Goal: Book appointment/travel/reservation

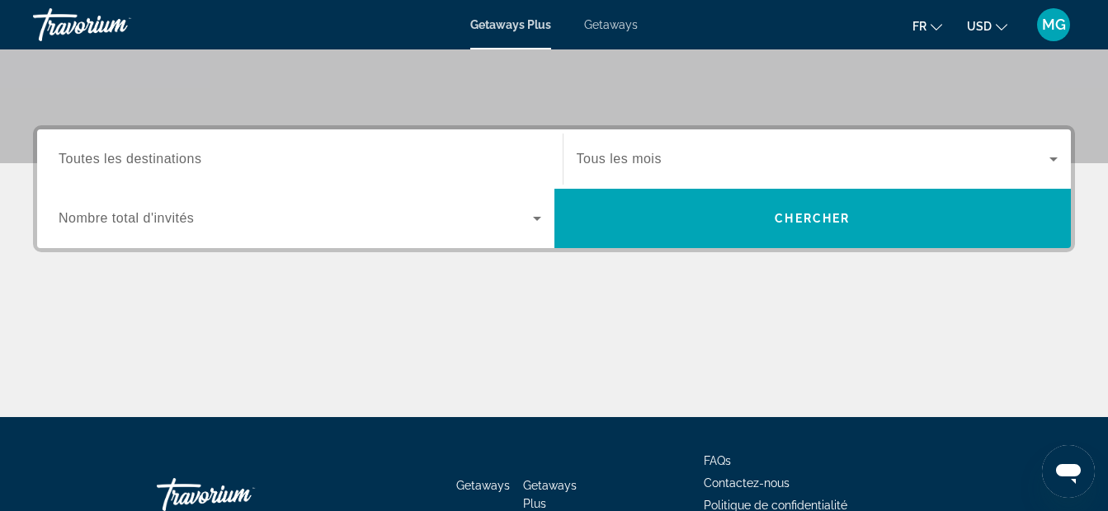
scroll to position [330, 0]
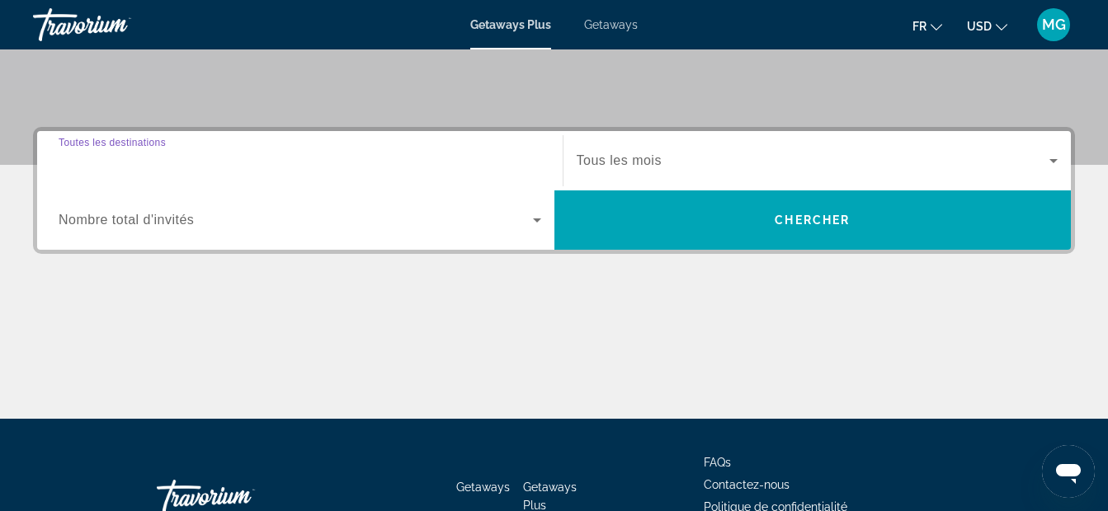
click at [407, 157] on input "Destination Toutes les destinations" at bounding box center [300, 162] width 483 height 20
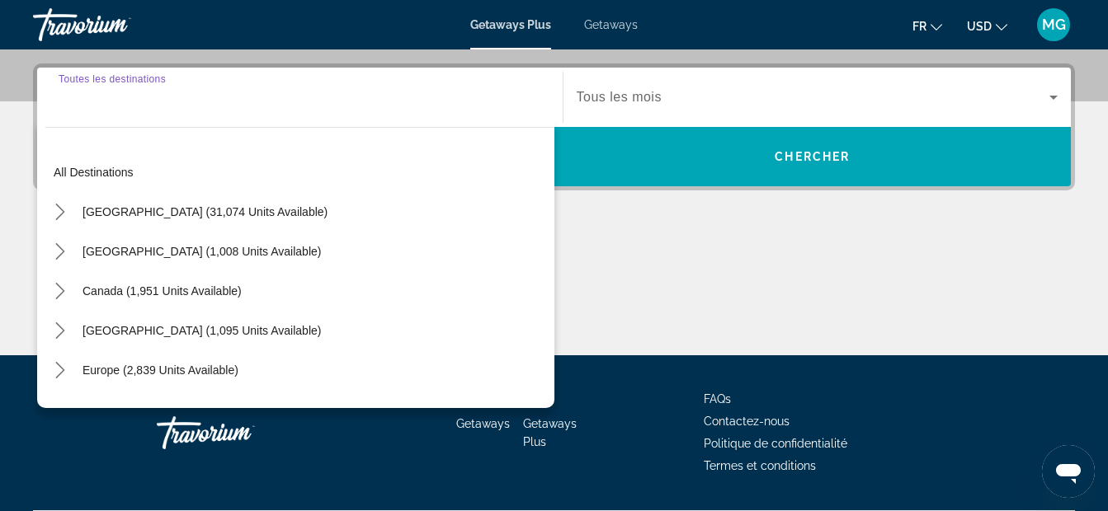
scroll to position [403, 0]
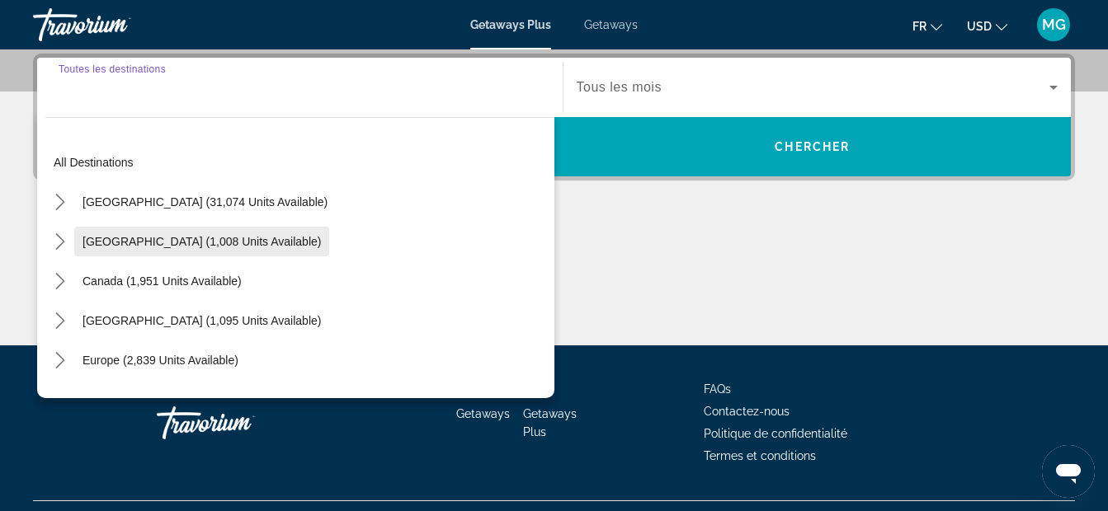
click at [94, 238] on span "[GEOGRAPHIC_DATA] (1,008 units available)" at bounding box center [201, 241] width 238 height 13
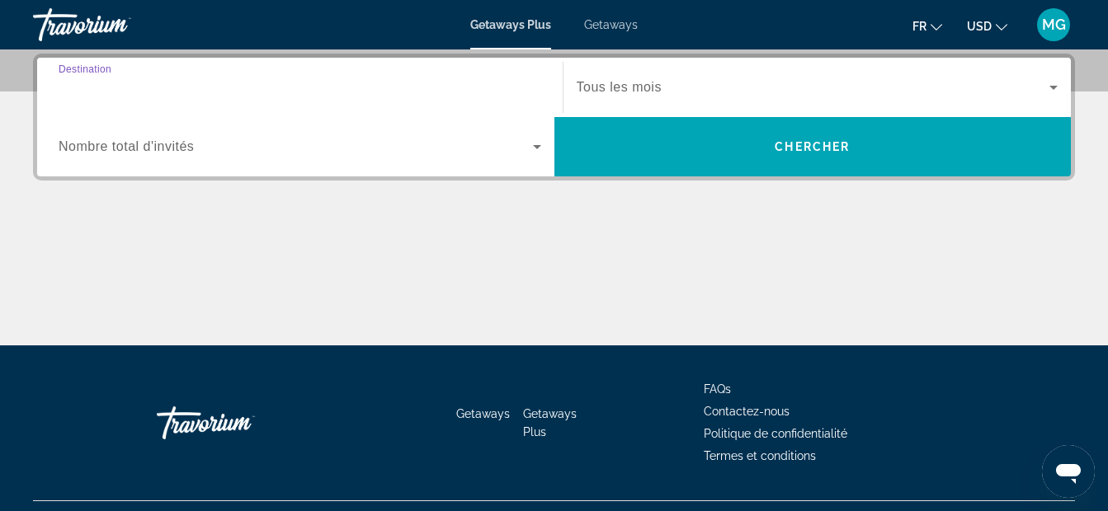
type input "**********"
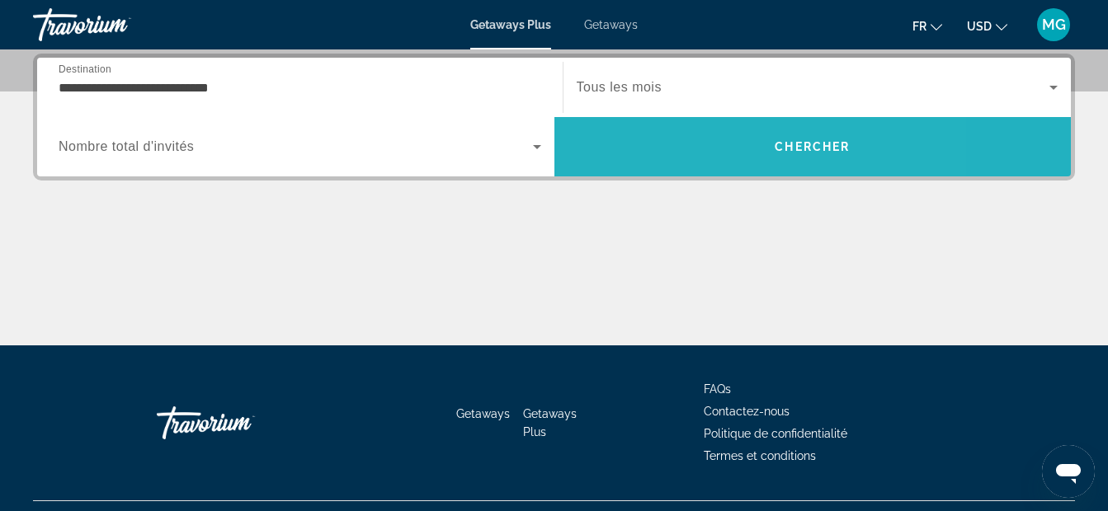
click at [705, 149] on span "Search" at bounding box center [812, 147] width 517 height 40
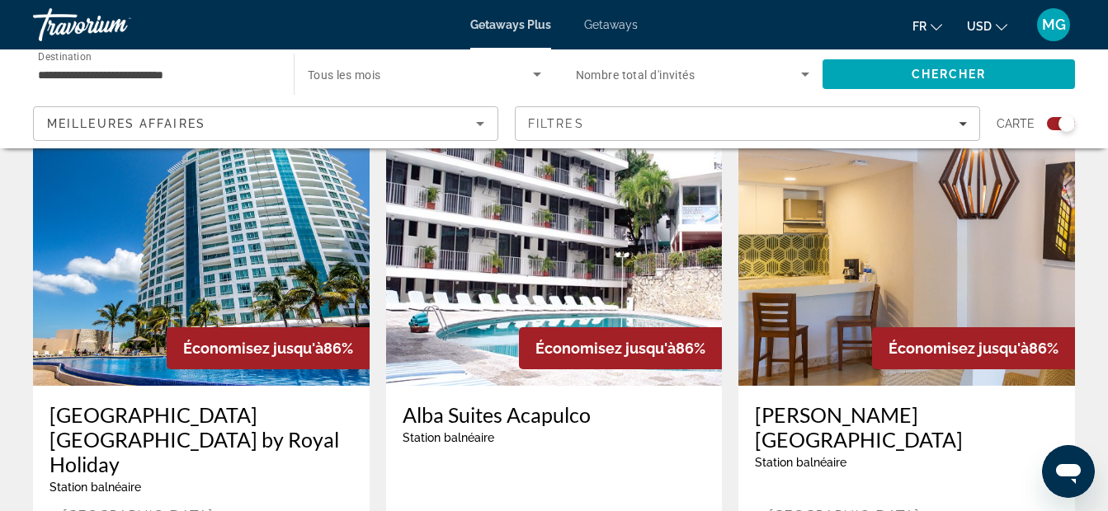
scroll to position [660, 0]
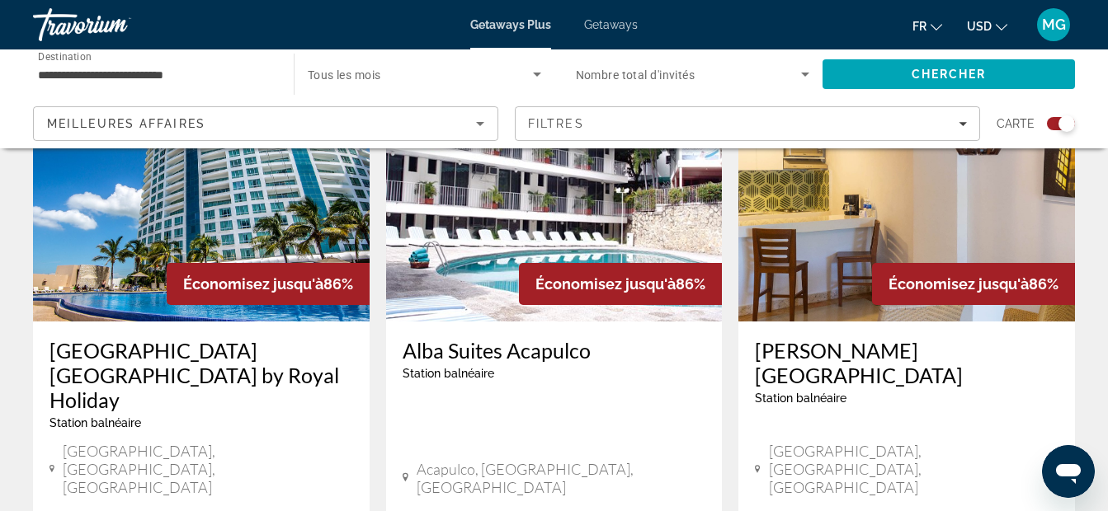
click at [223, 205] on img "Main content" at bounding box center [201, 190] width 337 height 264
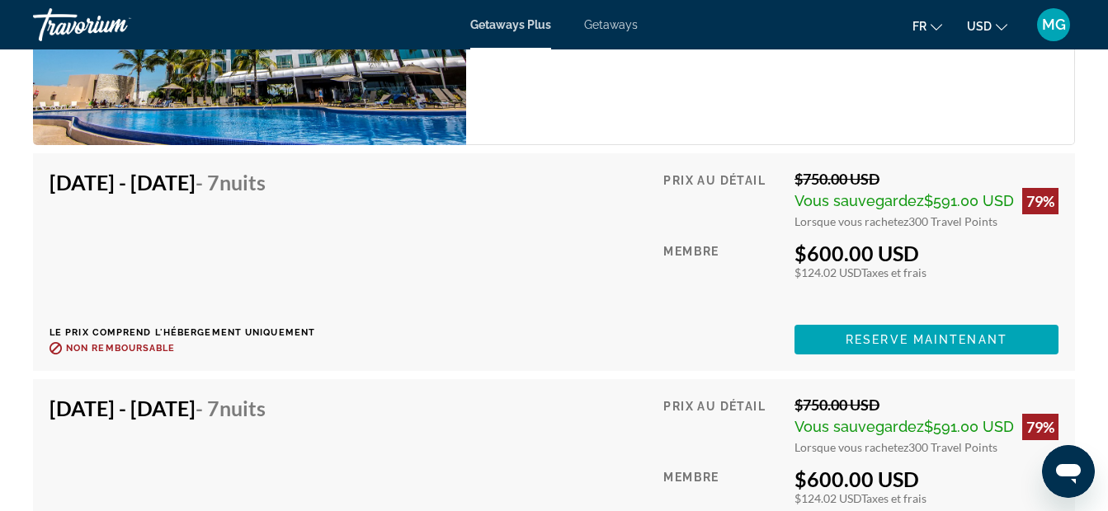
scroll to position [3300, 0]
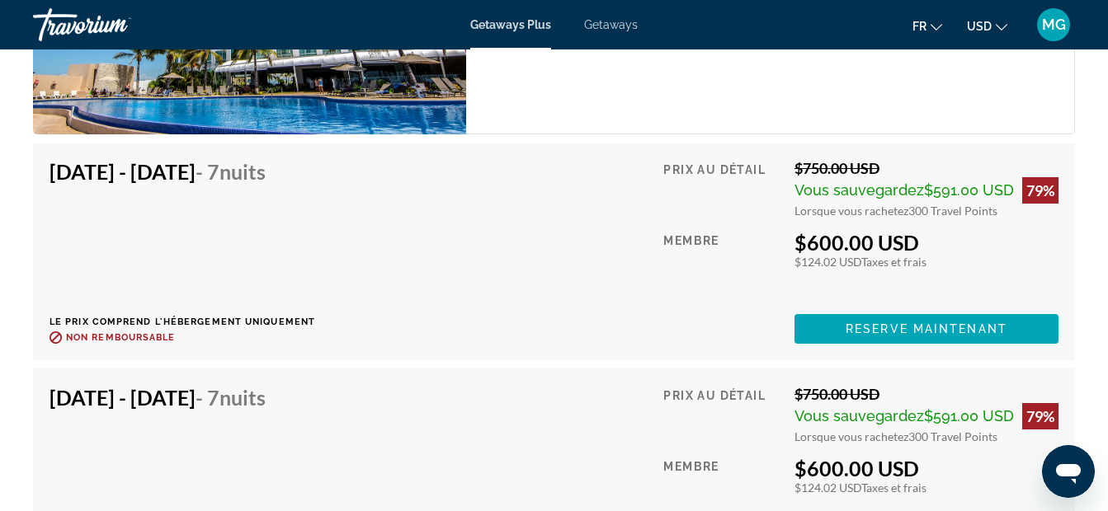
click at [996, 25] on icon "Change currency" at bounding box center [1002, 27] width 12 height 12
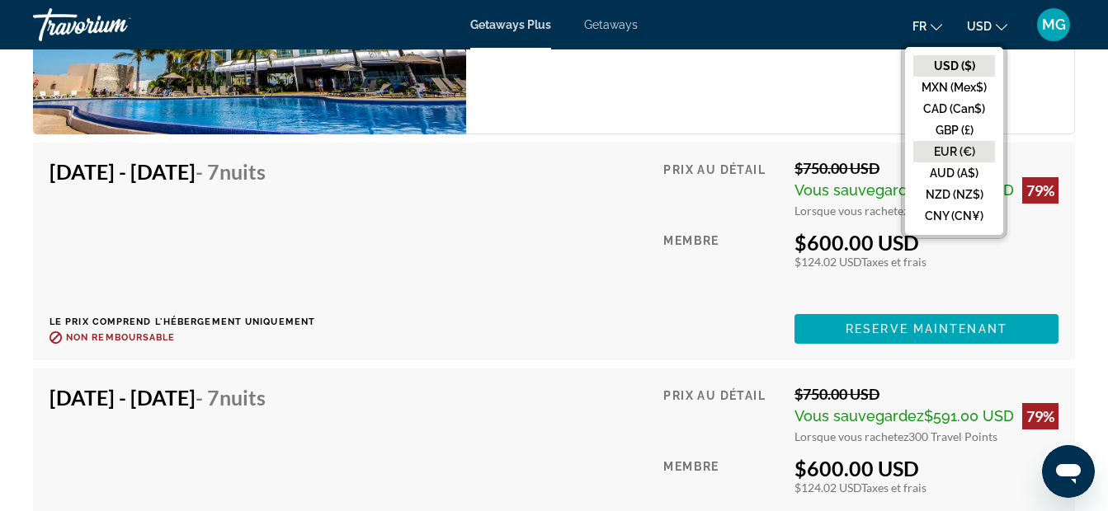
click at [954, 153] on button "EUR (€)" at bounding box center [954, 151] width 82 height 21
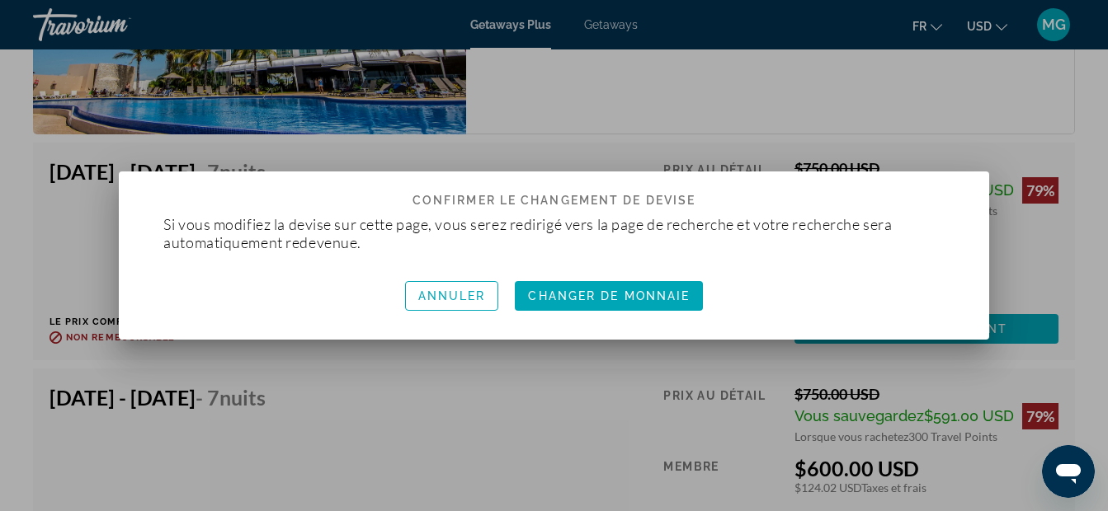
scroll to position [0, 0]
click at [648, 299] on span "Changer de monnaie" at bounding box center [609, 296] width 162 height 13
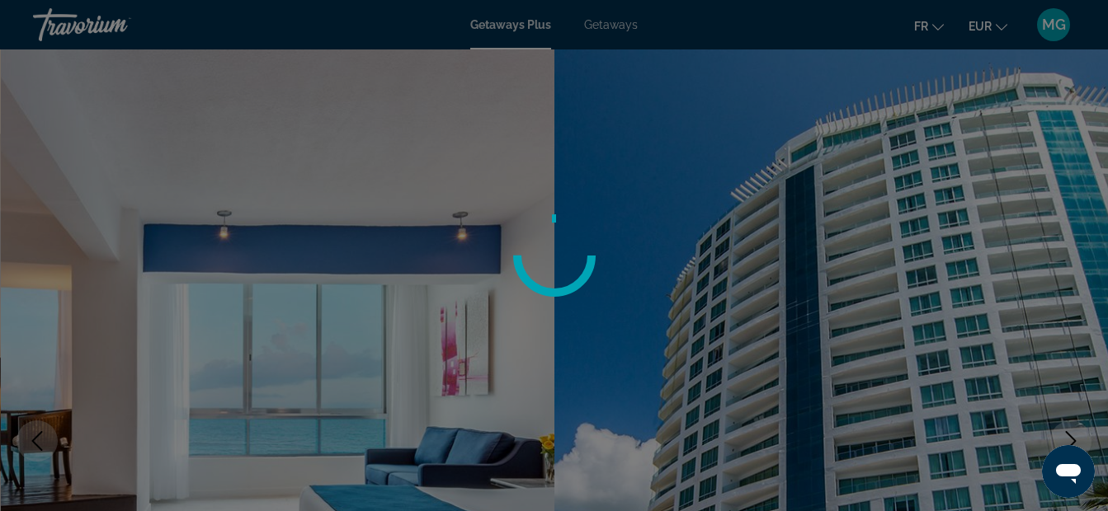
scroll to position [3300, 0]
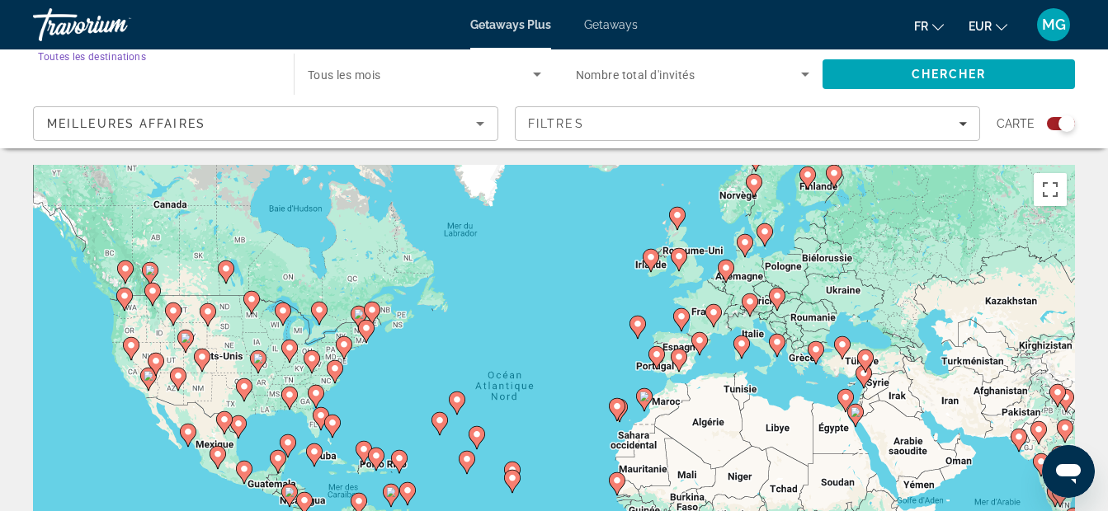
click at [214, 67] on input "Destination Toutes les destinations" at bounding box center [155, 75] width 234 height 20
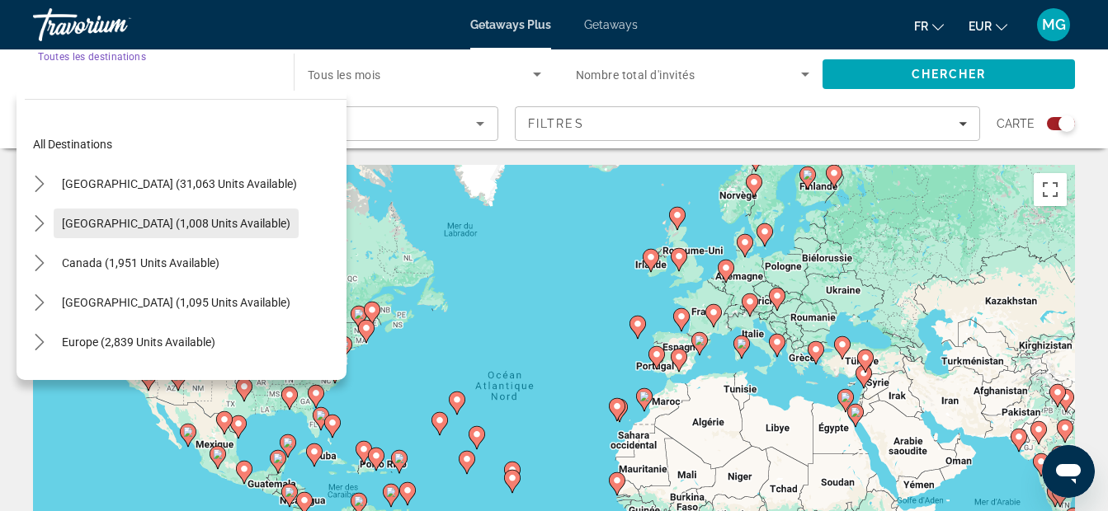
click at [132, 225] on span "[GEOGRAPHIC_DATA] (1,008 units available)" at bounding box center [176, 223] width 229 height 13
type input "**********"
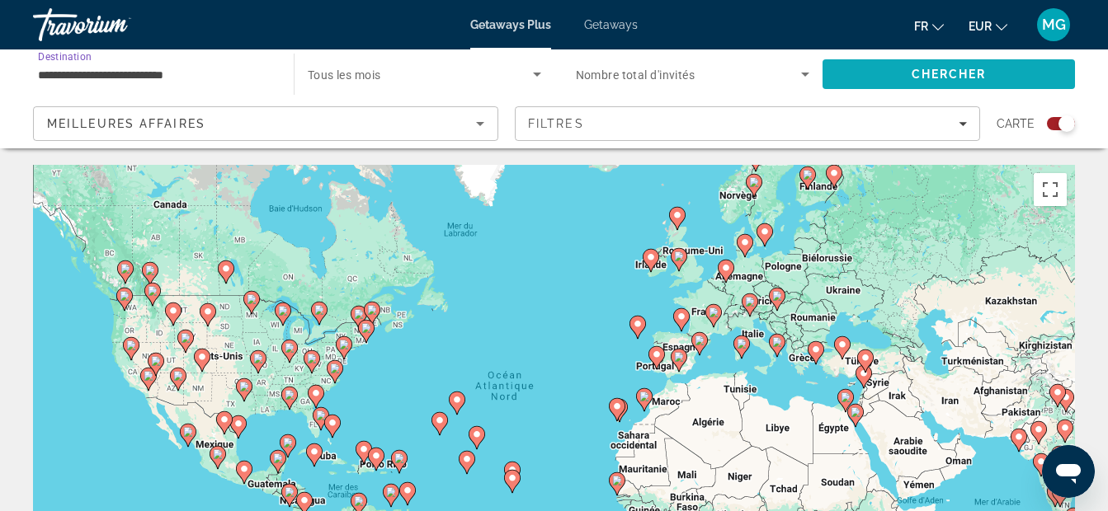
click at [950, 71] on span "Chercher" at bounding box center [949, 74] width 75 height 13
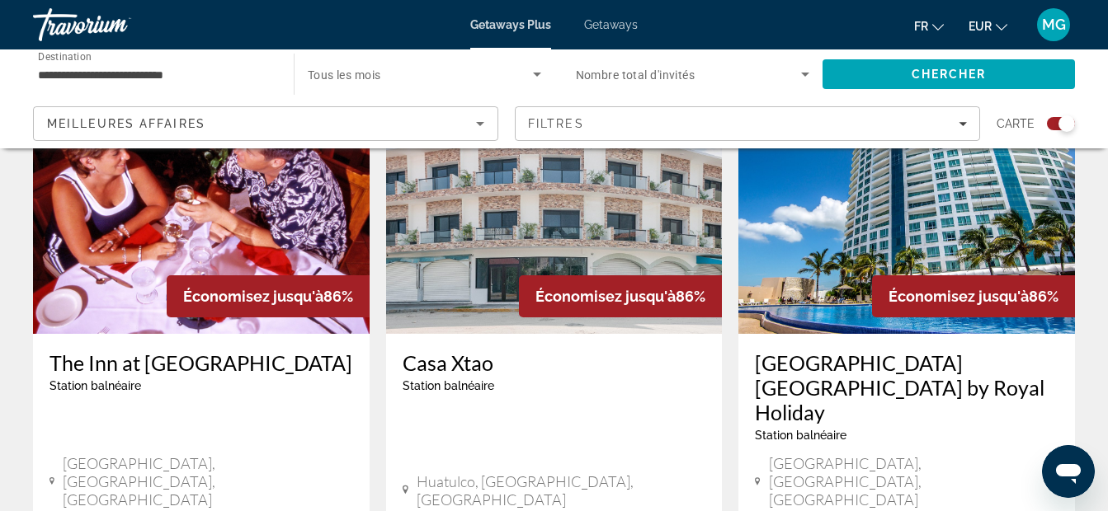
scroll to position [660, 0]
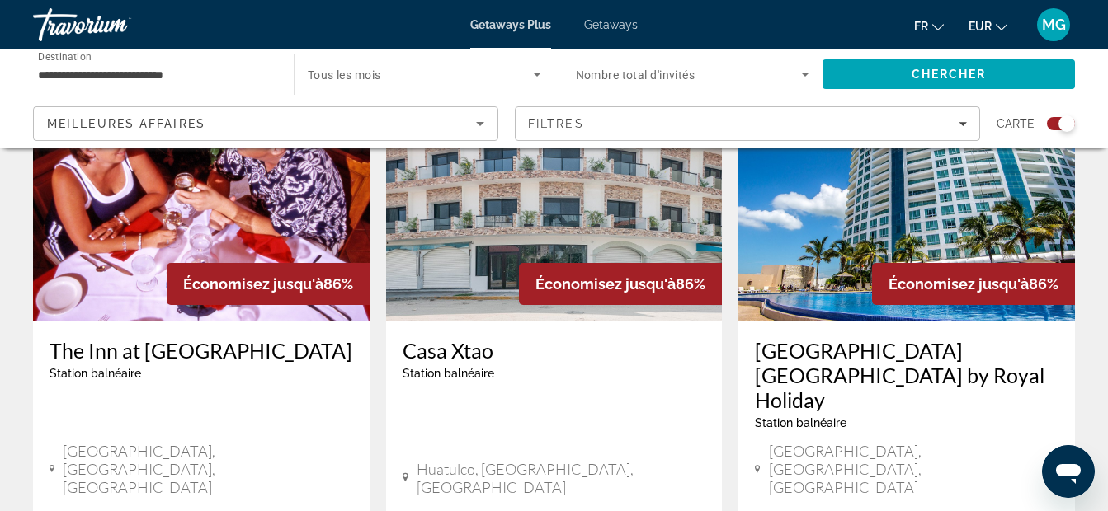
click at [896, 179] on img "Main content" at bounding box center [906, 190] width 337 height 264
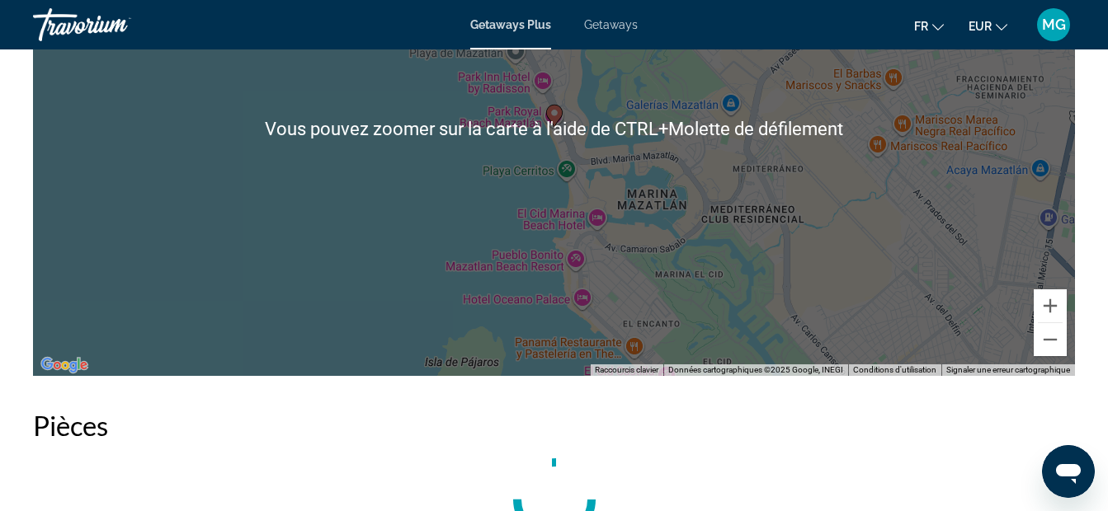
scroll to position [2795, 0]
